Goal: Information Seeking & Learning: Learn about a topic

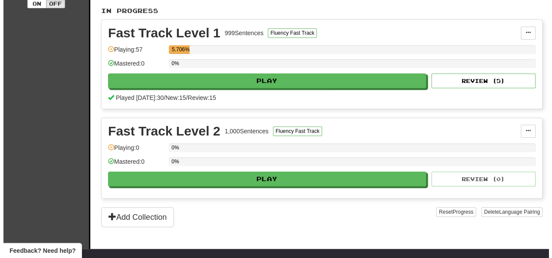
scroll to position [181, 0]
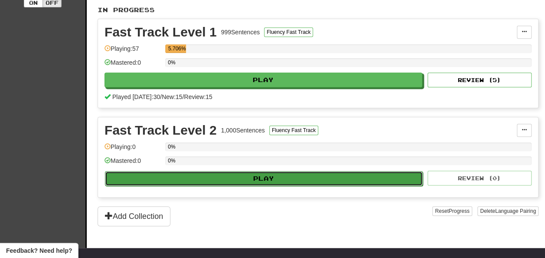
click at [338, 178] on button "Play" at bounding box center [264, 178] width 318 height 15
select select "**"
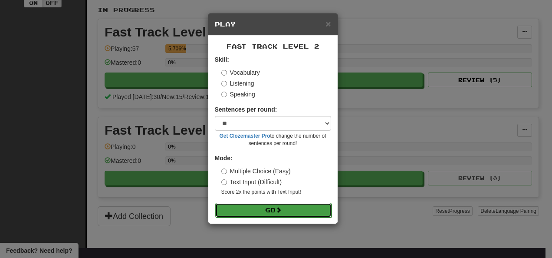
click at [307, 216] on button "Go" at bounding box center [273, 209] width 116 height 15
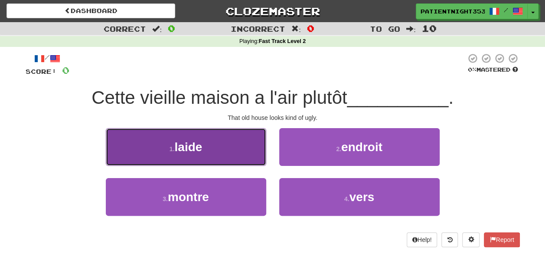
click at [195, 155] on button "1 . laide" at bounding box center [186, 147] width 160 height 38
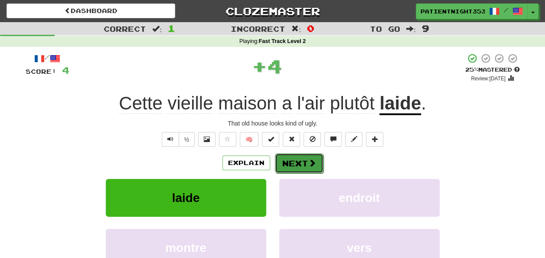
click at [301, 162] on button "Next" at bounding box center [299, 163] width 49 height 20
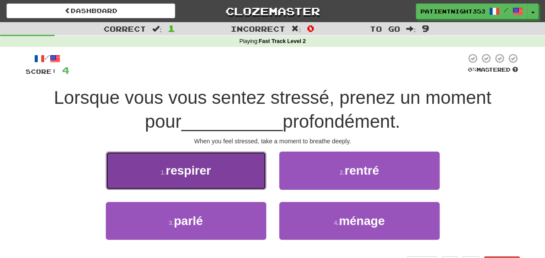
click at [212, 157] on button "1 . respirer" at bounding box center [186, 170] width 160 height 38
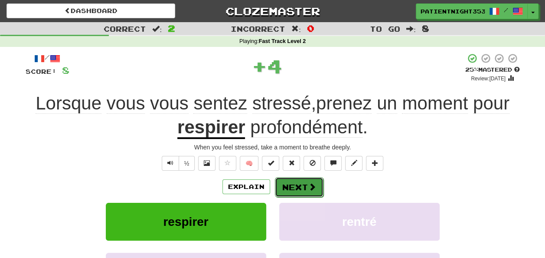
click at [298, 183] on button "Next" at bounding box center [299, 187] width 49 height 20
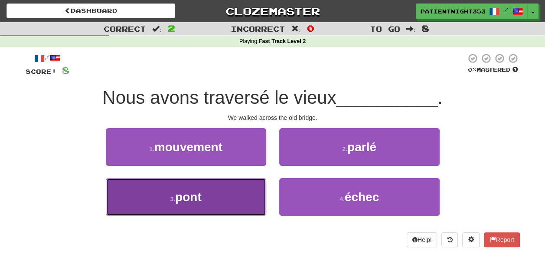
click at [225, 184] on button "3 . pont" at bounding box center [186, 197] width 160 height 38
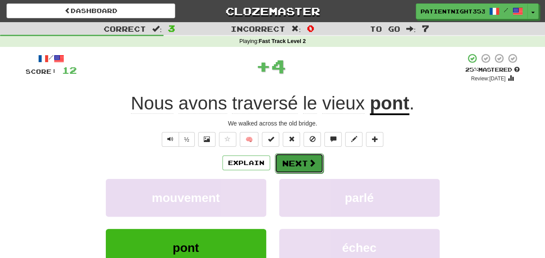
click at [301, 164] on button "Next" at bounding box center [299, 163] width 49 height 20
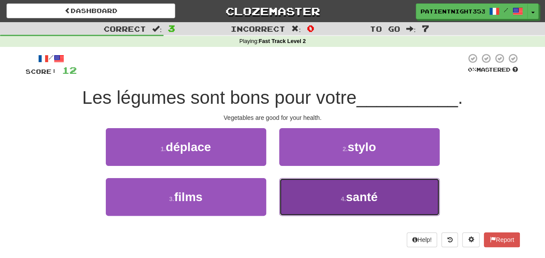
click at [312, 188] on button "4 . santé" at bounding box center [359, 197] width 160 height 38
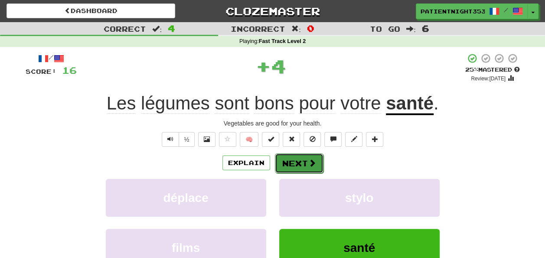
click at [306, 164] on button "Next" at bounding box center [299, 163] width 49 height 20
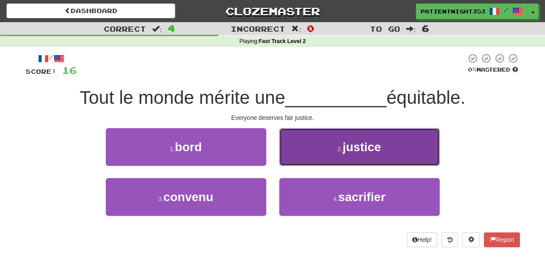
click at [389, 157] on button "2 . justice" at bounding box center [359, 147] width 160 height 38
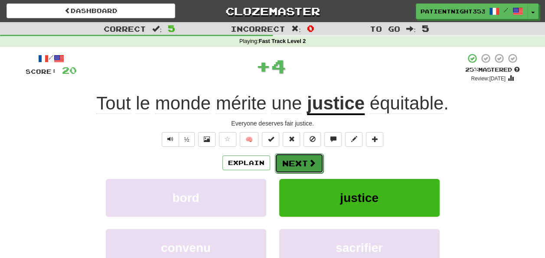
click at [311, 164] on span at bounding box center [312, 163] width 8 height 8
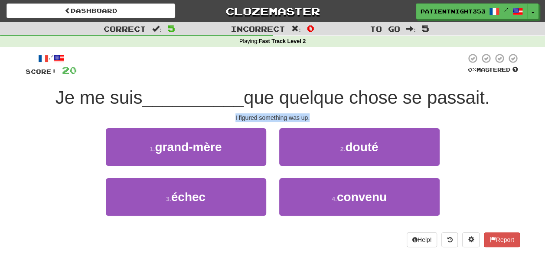
drag, startPoint x: 232, startPoint y: 115, endPoint x: 310, endPoint y: 116, distance: 78.1
click at [310, 116] on div "I figured something was up." at bounding box center [273, 117] width 494 height 9
drag, startPoint x: 310, startPoint y: 116, endPoint x: 303, endPoint y: 116, distance: 7.4
copy div "I figured something was up."
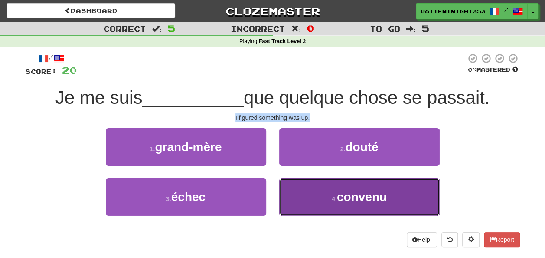
click at [344, 190] on span "convenu" at bounding box center [362, 196] width 50 height 13
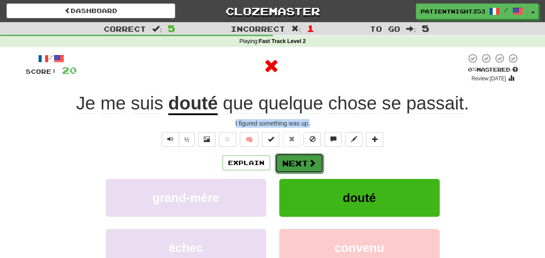
click at [300, 155] on button "Next" at bounding box center [299, 163] width 49 height 20
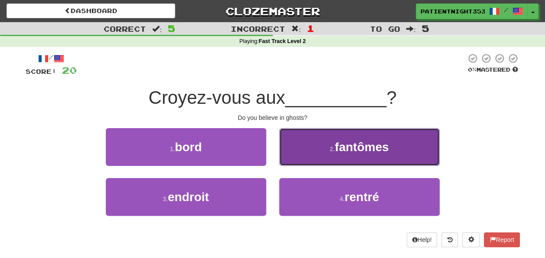
click at [414, 149] on button "2 . fantômes" at bounding box center [359, 147] width 160 height 38
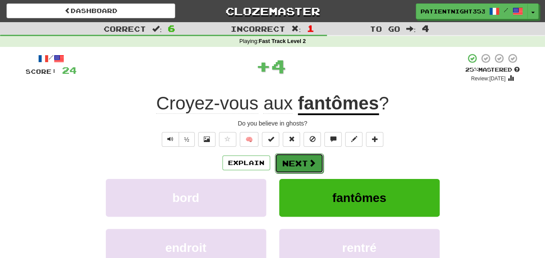
click at [295, 161] on button "Next" at bounding box center [299, 163] width 49 height 20
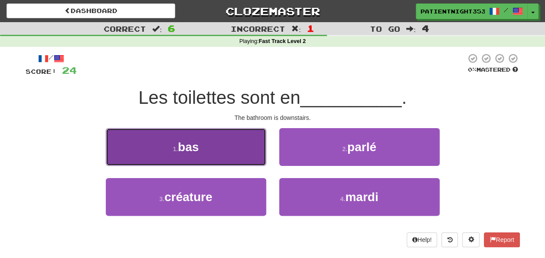
click at [218, 143] on button "1 . bas" at bounding box center [186, 147] width 160 height 38
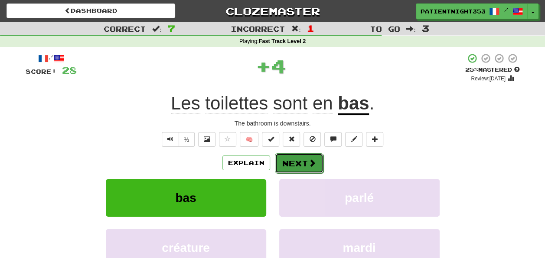
click at [291, 154] on button "Next" at bounding box center [299, 163] width 49 height 20
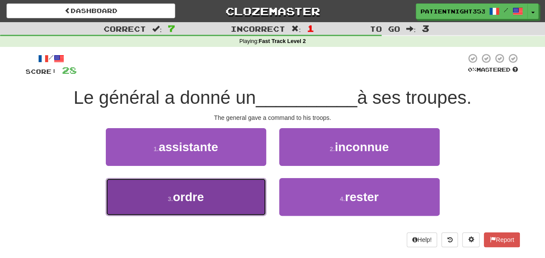
click at [232, 186] on button "3 . ordre" at bounding box center [186, 197] width 160 height 38
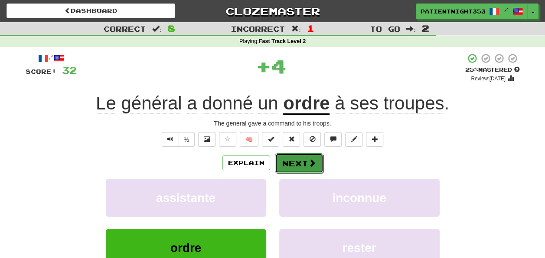
click at [295, 161] on button "Next" at bounding box center [299, 163] width 49 height 20
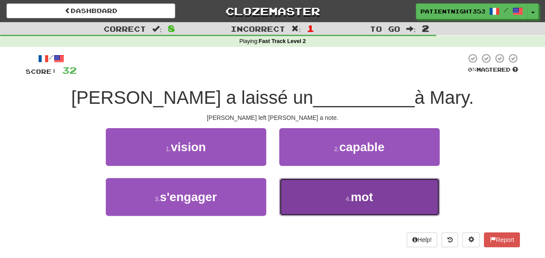
click at [315, 213] on button "4 . mot" at bounding box center [359, 197] width 160 height 38
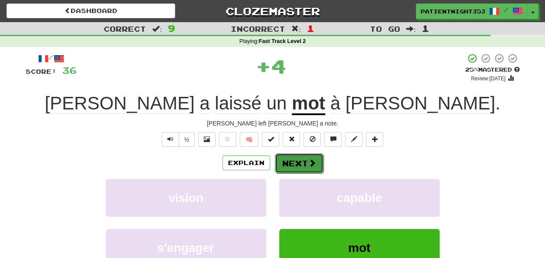
click at [295, 163] on button "Next" at bounding box center [299, 163] width 49 height 20
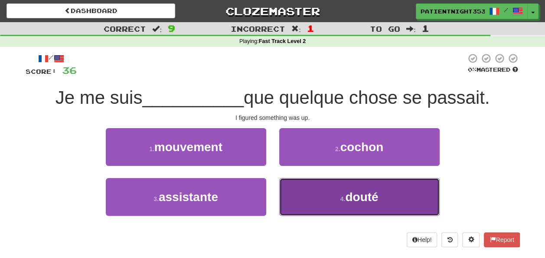
click at [312, 213] on button "4 . douté" at bounding box center [359, 197] width 160 height 38
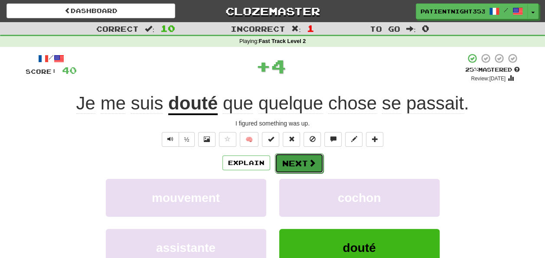
click at [304, 169] on button "Next" at bounding box center [299, 163] width 49 height 20
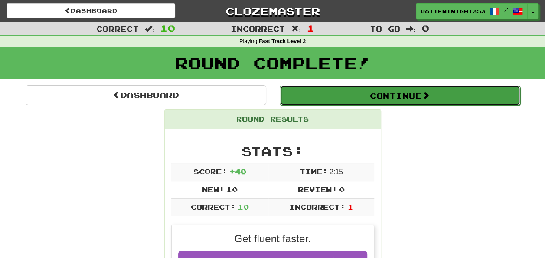
click at [450, 105] on button "Continue" at bounding box center [400, 95] width 241 height 20
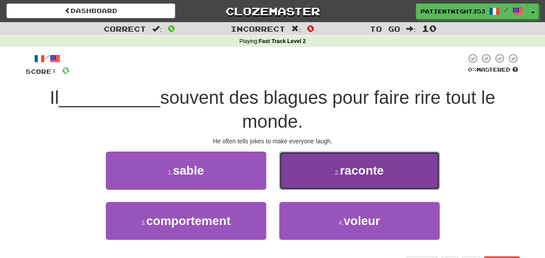
click at [371, 165] on span "raconte" at bounding box center [362, 169] width 44 height 13
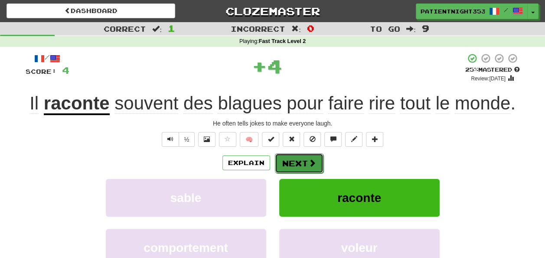
click at [308, 160] on span at bounding box center [312, 163] width 8 height 8
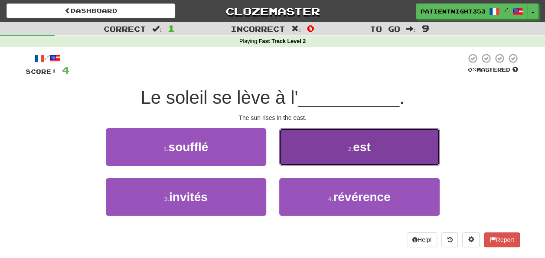
click at [414, 145] on button "2 . est" at bounding box center [359, 147] width 160 height 38
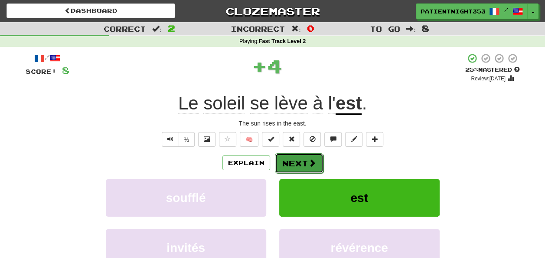
click at [320, 160] on button "Next" at bounding box center [299, 163] width 49 height 20
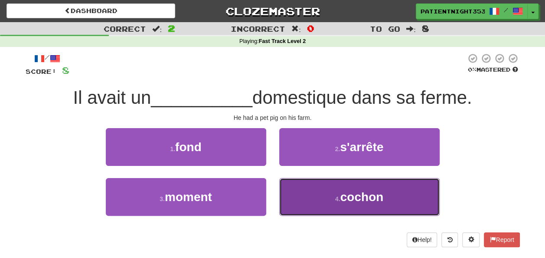
click at [395, 198] on button "4 . cochon" at bounding box center [359, 197] width 160 height 38
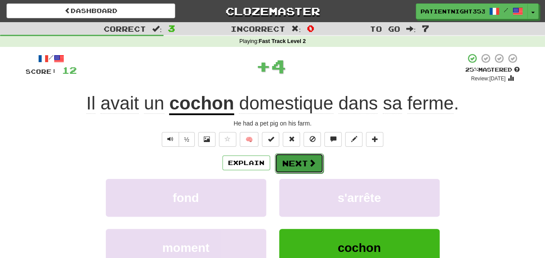
click at [313, 157] on button "Next" at bounding box center [299, 163] width 49 height 20
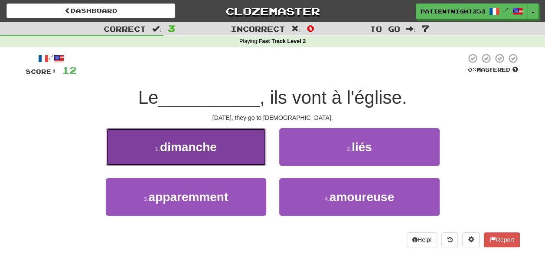
click at [237, 147] on button "1 . dimanche" at bounding box center [186, 147] width 160 height 38
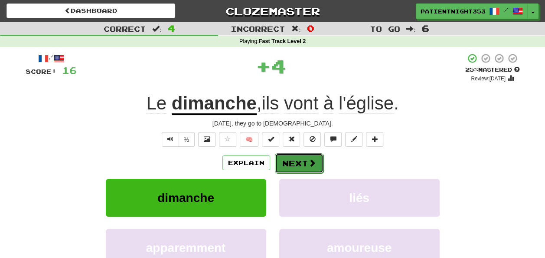
click at [297, 157] on button "Next" at bounding box center [299, 163] width 49 height 20
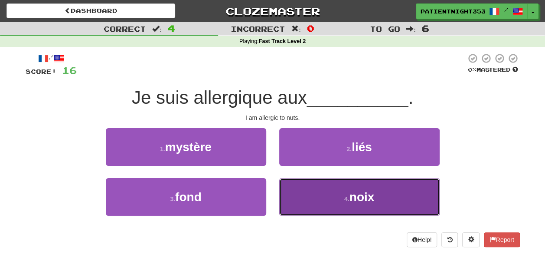
click at [377, 190] on button "4 . noix" at bounding box center [359, 197] width 160 height 38
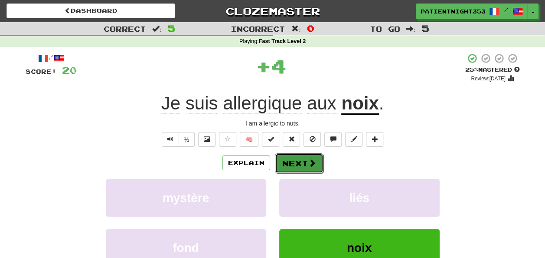
click at [296, 163] on button "Next" at bounding box center [299, 163] width 49 height 20
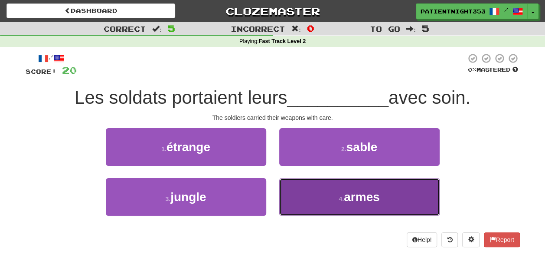
click at [414, 188] on button "4 . armes" at bounding box center [359, 197] width 160 height 38
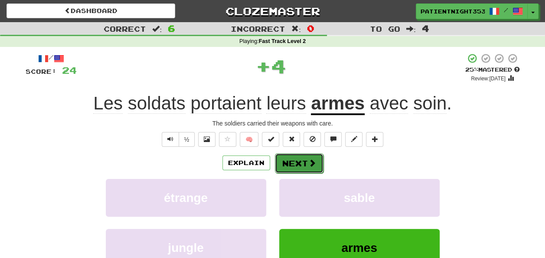
click at [294, 161] on button "Next" at bounding box center [299, 163] width 49 height 20
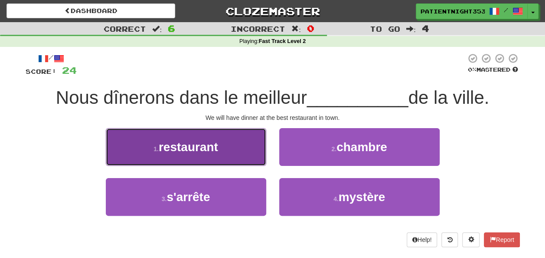
click at [255, 147] on button "1 . restaurant" at bounding box center [186, 147] width 160 height 38
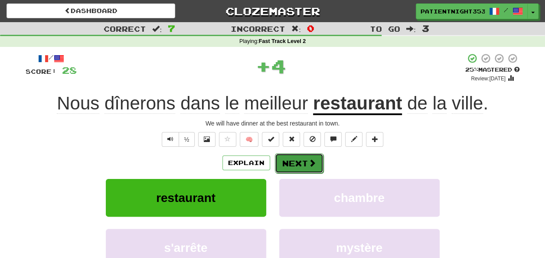
click at [294, 159] on button "Next" at bounding box center [299, 163] width 49 height 20
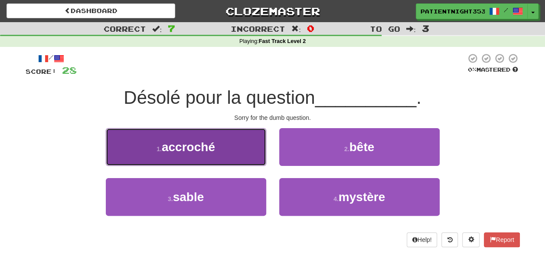
click at [230, 150] on button "1 . accroché" at bounding box center [186, 147] width 160 height 38
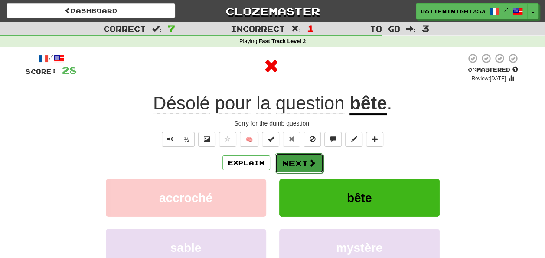
click at [305, 164] on button "Next" at bounding box center [299, 163] width 49 height 20
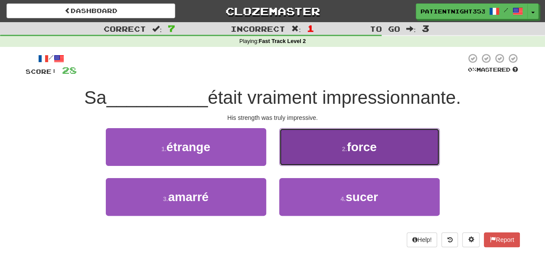
click at [403, 150] on button "2 . force" at bounding box center [359, 147] width 160 height 38
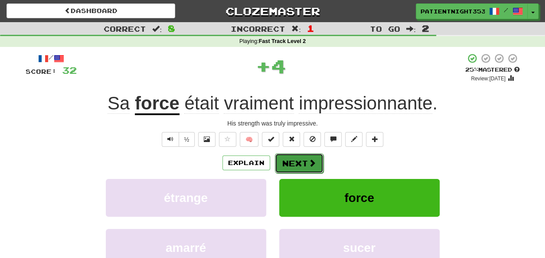
click at [302, 158] on button "Next" at bounding box center [299, 163] width 49 height 20
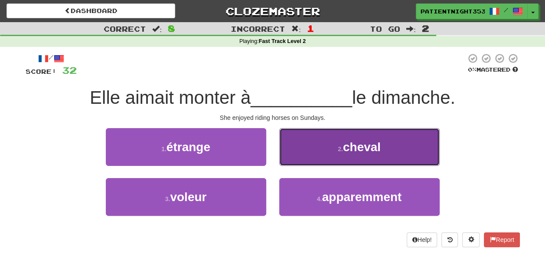
click at [420, 132] on button "2 . cheval" at bounding box center [359, 147] width 160 height 38
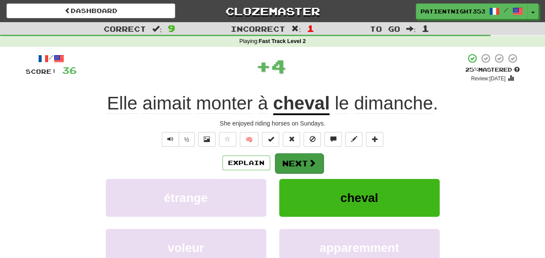
click at [303, 153] on div "Explain Next" at bounding box center [273, 163] width 494 height 20
click at [304, 165] on button "Next" at bounding box center [299, 163] width 49 height 20
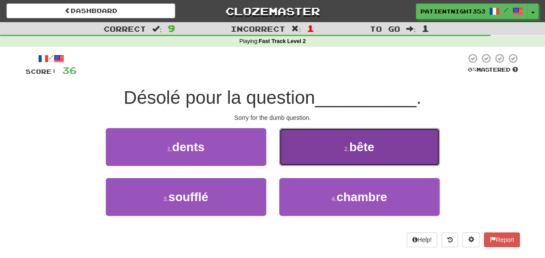
click at [380, 137] on button "2 . bête" at bounding box center [359, 147] width 160 height 38
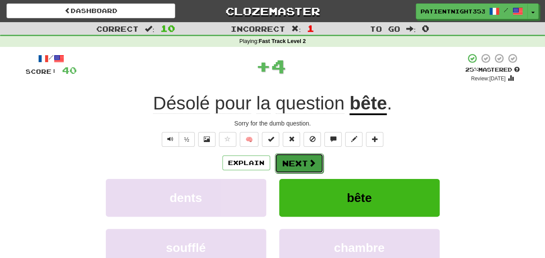
click at [307, 160] on button "Next" at bounding box center [299, 163] width 49 height 20
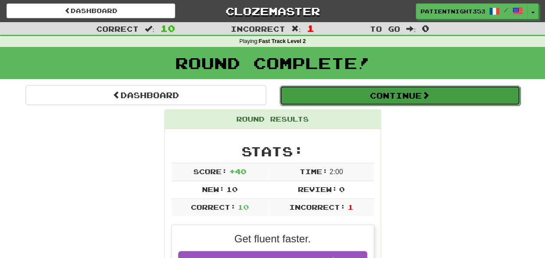
click at [391, 98] on button "Continue" at bounding box center [400, 95] width 241 height 20
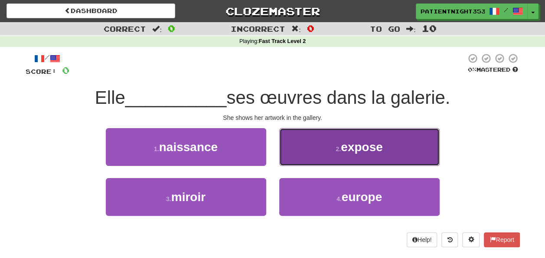
click at [387, 152] on button "2 . expose" at bounding box center [359, 147] width 160 height 38
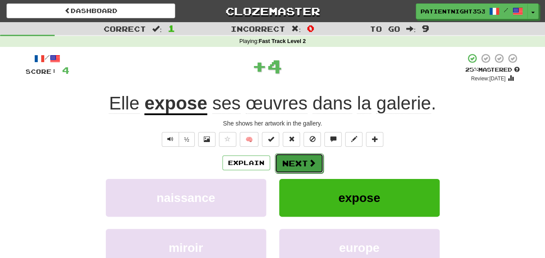
click at [308, 159] on span at bounding box center [312, 163] width 8 height 8
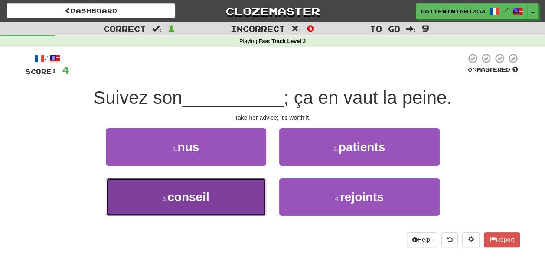
click at [219, 201] on button "3 . conseil" at bounding box center [186, 197] width 160 height 38
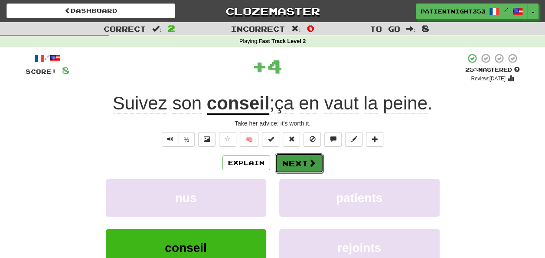
click at [295, 163] on button "Next" at bounding box center [299, 163] width 49 height 20
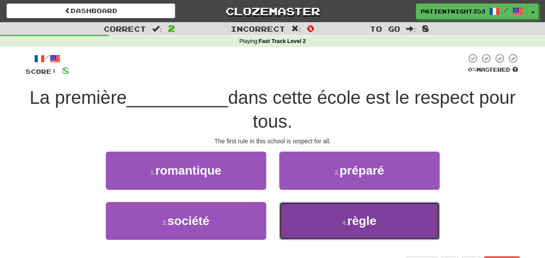
click at [389, 230] on button "4 . règle" at bounding box center [359, 221] width 160 height 38
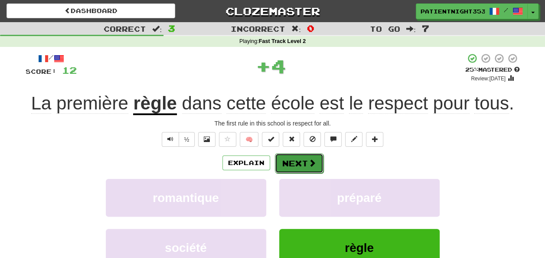
click at [317, 163] on button "Next" at bounding box center [299, 163] width 49 height 20
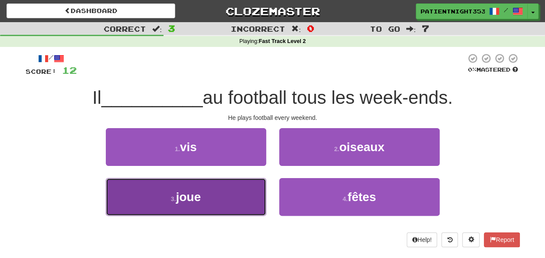
click at [242, 204] on button "3 . joue" at bounding box center [186, 197] width 160 height 38
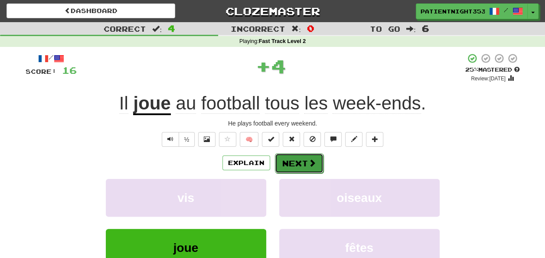
click at [299, 160] on button "Next" at bounding box center [299, 163] width 49 height 20
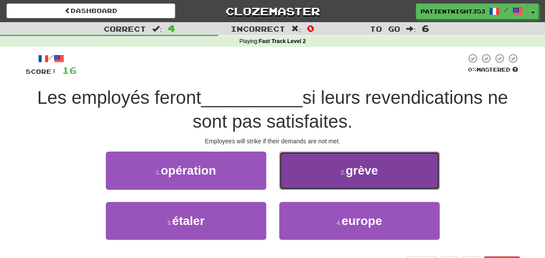
click at [379, 160] on button "2 . grève" at bounding box center [359, 170] width 160 height 38
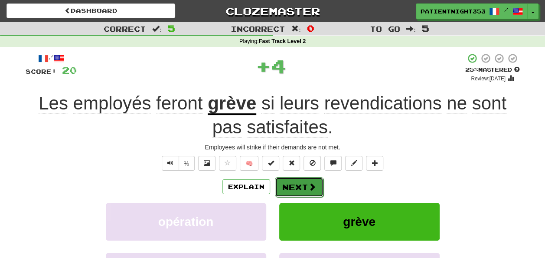
click at [314, 184] on span at bounding box center [312, 187] width 8 height 8
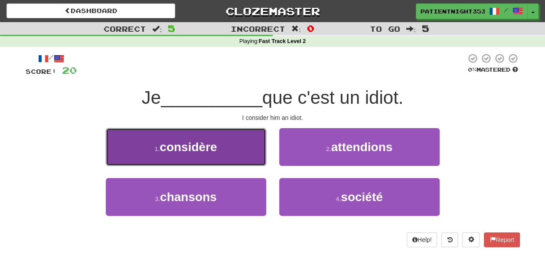
click at [252, 151] on button "1 . considère" at bounding box center [186, 147] width 160 height 38
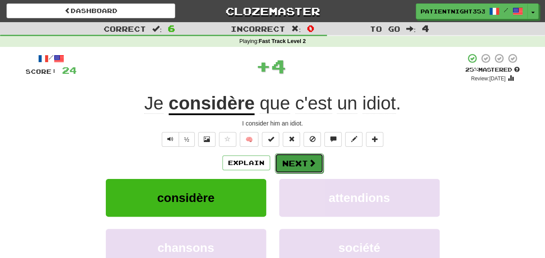
click at [305, 160] on button "Next" at bounding box center [299, 163] width 49 height 20
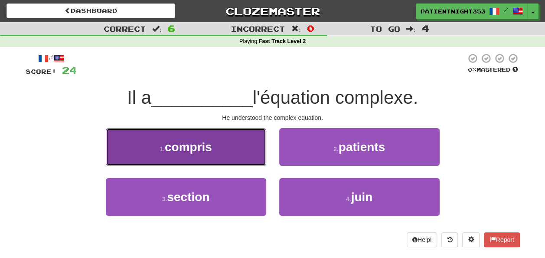
click at [256, 156] on button "1 . compris" at bounding box center [186, 147] width 160 height 38
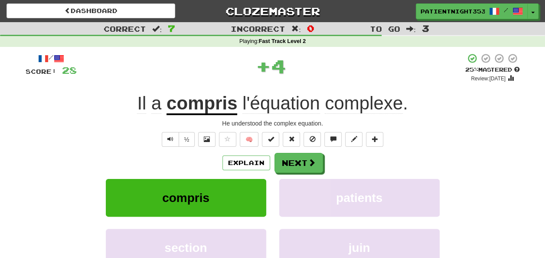
click at [305, 151] on div "/ Score: 28 + 4 25 % Mastered Review: 2025-08-18 Il a compris l'équation comple…" at bounding box center [273, 182] width 494 height 258
click at [308, 160] on span at bounding box center [312, 163] width 8 height 8
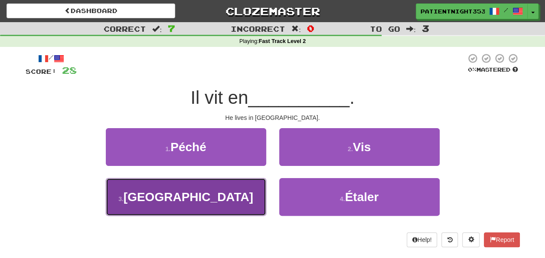
click at [257, 199] on button "3 . Angleterre" at bounding box center [186, 197] width 160 height 38
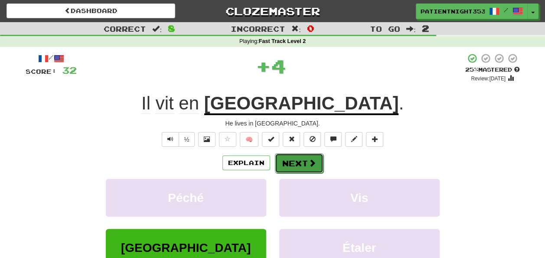
click at [300, 164] on button "Next" at bounding box center [299, 163] width 49 height 20
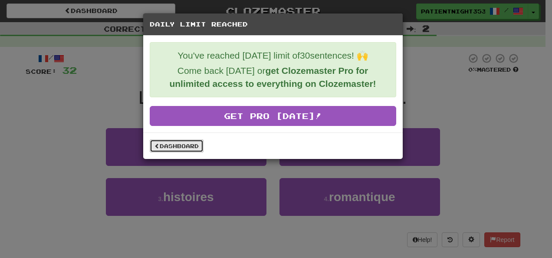
click at [193, 144] on link "Dashboard" at bounding box center [177, 145] width 54 height 13
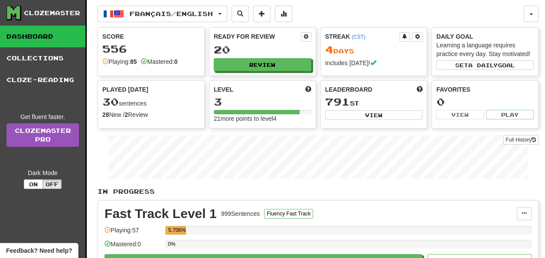
drag, startPoint x: 109, startPoint y: 99, endPoint x: 150, endPoint y: 104, distance: 41.1
click at [150, 104] on div "30 sentences" at bounding box center [151, 101] width 98 height 11
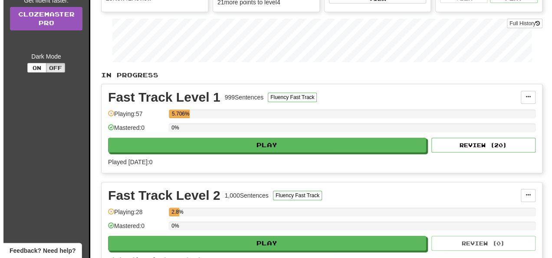
scroll to position [118, 0]
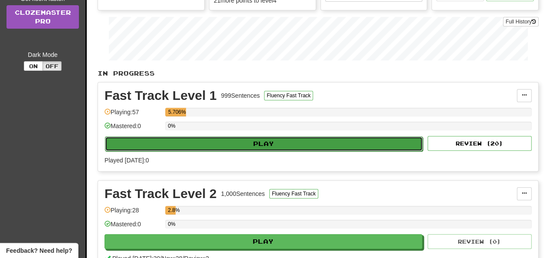
click at [331, 136] on button "Play" at bounding box center [264, 143] width 318 height 15
select select "**"
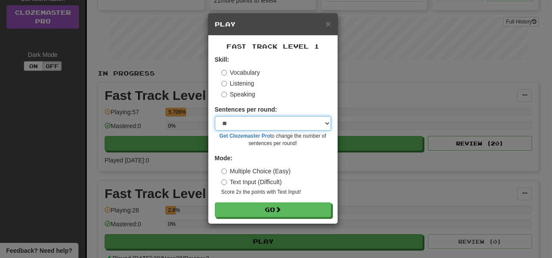
click at [299, 126] on select "* ** ** ** ** ** *** ********" at bounding box center [273, 123] width 116 height 15
click at [305, 99] on form "Skill: Vocabulary Listening Speaking Sentences per round: * ** ** ** ** ** *** …" at bounding box center [273, 136] width 116 height 162
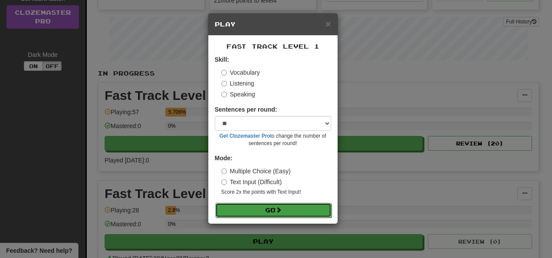
click at [278, 212] on span at bounding box center [278, 209] width 6 height 6
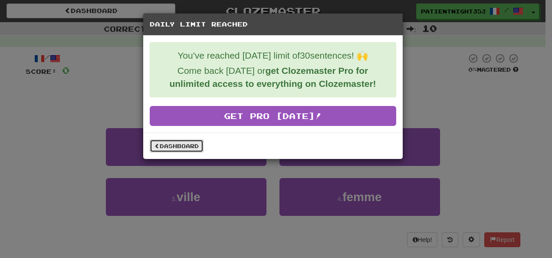
click at [186, 140] on link "Dashboard" at bounding box center [177, 145] width 54 height 13
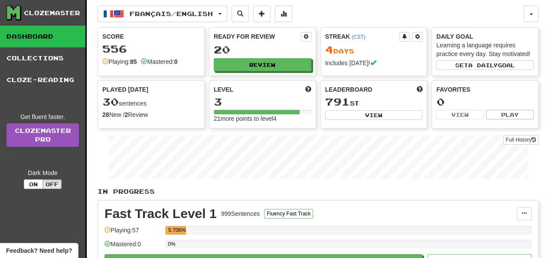
drag, startPoint x: 104, startPoint y: 87, endPoint x: 109, endPoint y: 88, distance: 5.4
click at [109, 88] on span "Played [DATE]" at bounding box center [125, 89] width 46 height 9
click at [418, 10] on div "Français / English Français / English Streak: 4 Review: 20 Points [DATE]: 112 L…" at bounding box center [311, 14] width 426 height 16
drag, startPoint x: 100, startPoint y: 101, endPoint x: 156, endPoint y: 104, distance: 56.0
click at [156, 104] on div "Played [DATE] 30 sentences 28 New / 2 Review Full History" at bounding box center [151, 102] width 106 height 43
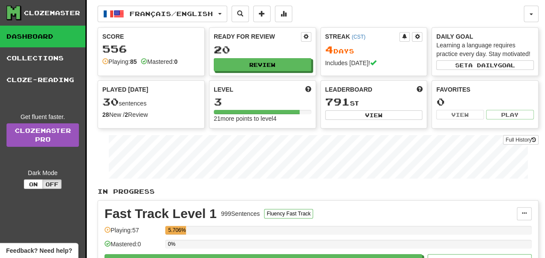
drag, startPoint x: 156, startPoint y: 104, endPoint x: 163, endPoint y: 116, distance: 14.0
click at [163, 116] on div "28 New / 2 Review" at bounding box center [151, 114] width 98 height 9
drag, startPoint x: 97, startPoint y: 27, endPoint x: 202, endPoint y: 72, distance: 114.2
click at [202, 72] on div "Clozemaster Dashboard Collections Cloze-Reading Get fluent faster. Clozemaster …" at bounding box center [273, 219] width 532 height 438
drag, startPoint x: 202, startPoint y: 72, endPoint x: 363, endPoint y: 16, distance: 170.6
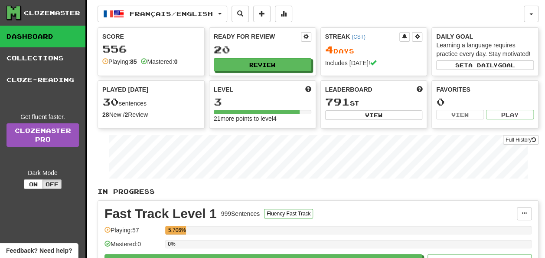
click at [363, 16] on div "Français / English Français / English Streak: 4 Review: 20 Points [DATE]: 112 L…" at bounding box center [311, 14] width 426 height 16
click at [342, 15] on div "Français / English Français / English Streak: 4 Review: 20 Points [DATE]: 112 L…" at bounding box center [311, 14] width 426 height 16
click at [138, 88] on span "Played [DATE]" at bounding box center [125, 89] width 46 height 9
click at [285, 16] on button at bounding box center [283, 14] width 17 height 16
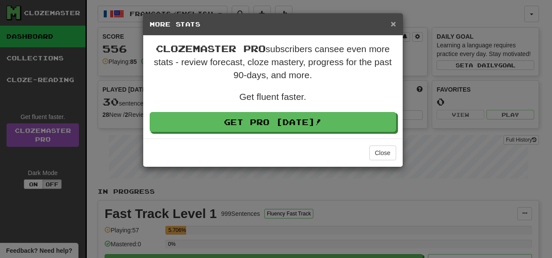
click at [395, 19] on span "×" at bounding box center [392, 24] width 5 height 10
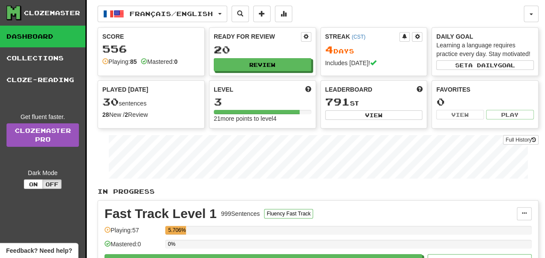
click at [196, 126] on div "Played [DATE] 30 sentences 28 New / 2 Review Full History" at bounding box center [151, 104] width 107 height 49
drag, startPoint x: 322, startPoint y: 26, endPoint x: 418, endPoint y: 66, distance: 104.5
click at [418, 66] on div "Français / English Français / English Streak: 4 Review: 20 Points [DATE]: 112 L…" at bounding box center [318, 219] width 441 height 438
drag, startPoint x: 418, startPoint y: 66, endPoint x: 372, endPoint y: 26, distance: 61.4
click at [372, 26] on div "Français / English Français / English Streak: 4 Review: 20 Points [DATE]: 112 L…" at bounding box center [318, 219] width 441 height 438
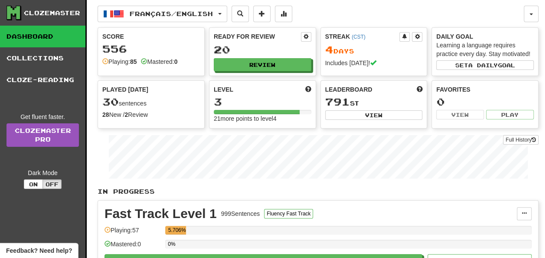
click at [382, 3] on div "Français / English Français / English Streak: 4 Review: 20 Points [DATE]: 112 L…" at bounding box center [318, 219] width 441 height 438
